Goal: Complete application form

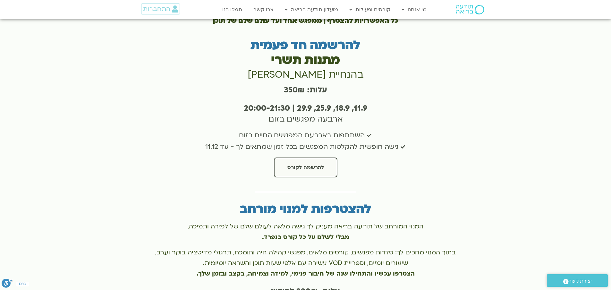
scroll to position [1252, 0]
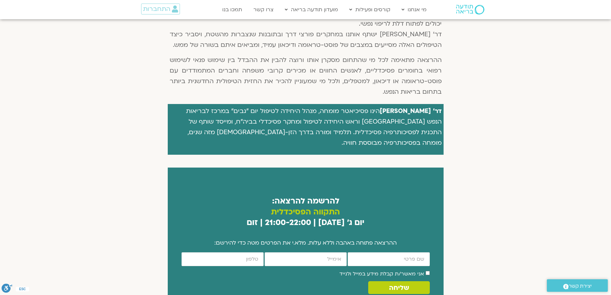
scroll to position [321, 0]
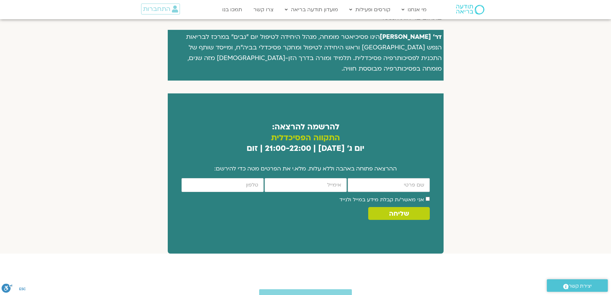
click at [406, 178] on input "firstname" at bounding box center [389, 185] width 82 height 14
type input "רוית קרני"
type input "ravit_karni@yahoo.com"
type input "0525321396"
click at [407, 210] on span "שליחה" at bounding box center [399, 213] width 20 height 7
